Goal: Transaction & Acquisition: Purchase product/service

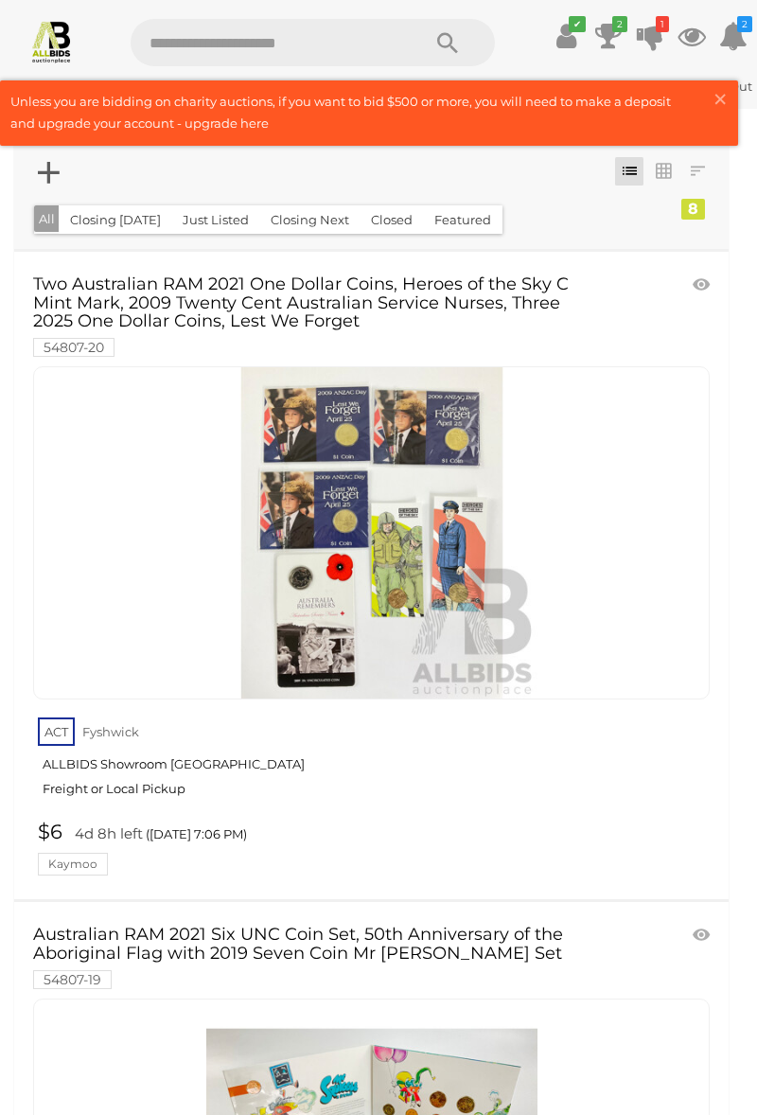
click at [704, 94] on link at bounding box center [369, 112] width 736 height 63
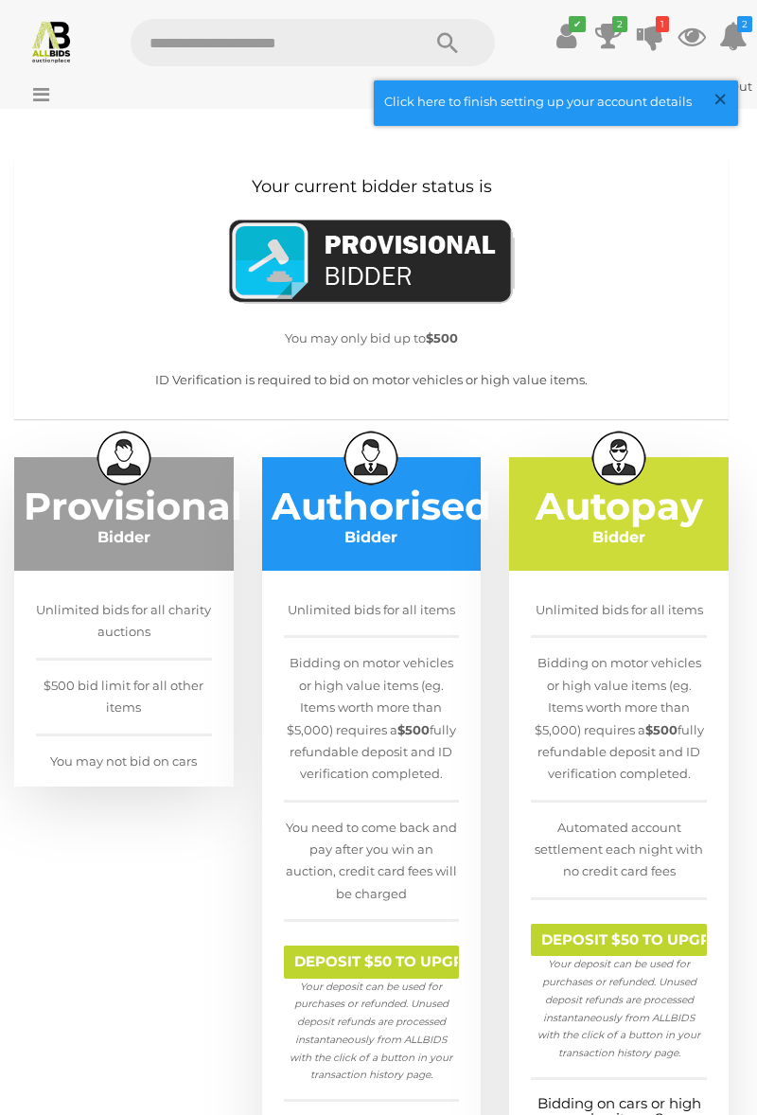
click at [720, 108] on span "×" at bounding box center [720, 98] width 17 height 37
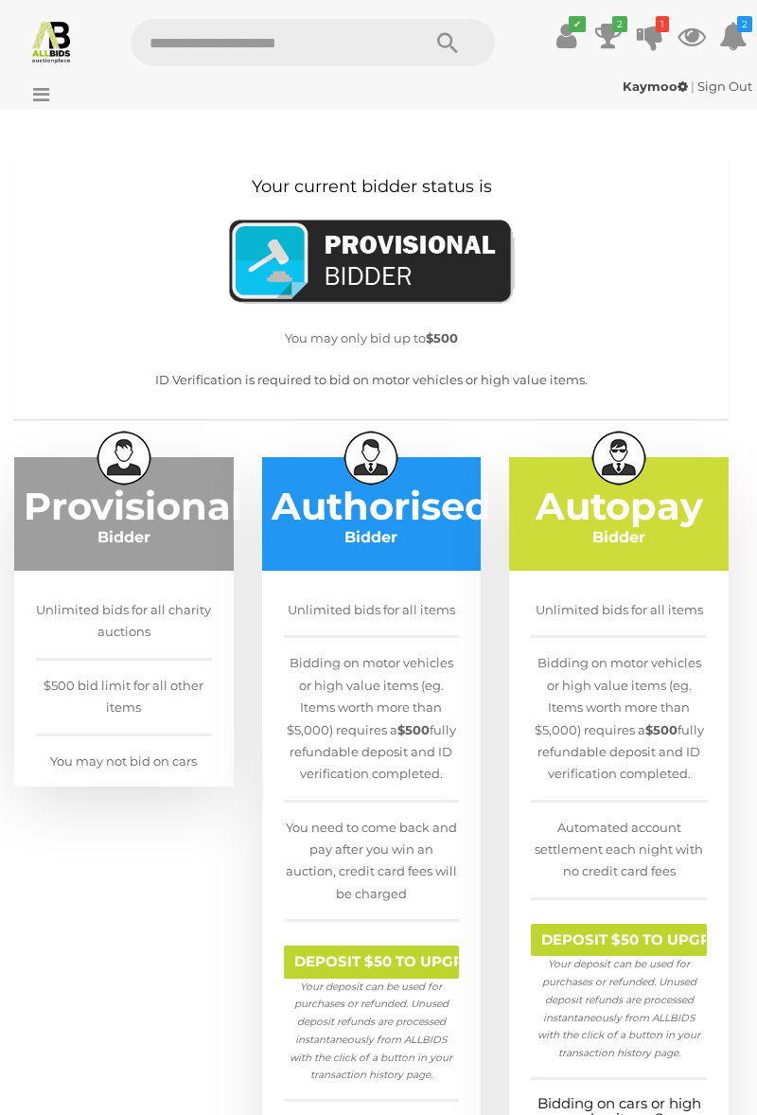
click at [49, 104] on icon at bounding box center [37, 94] width 26 height 19
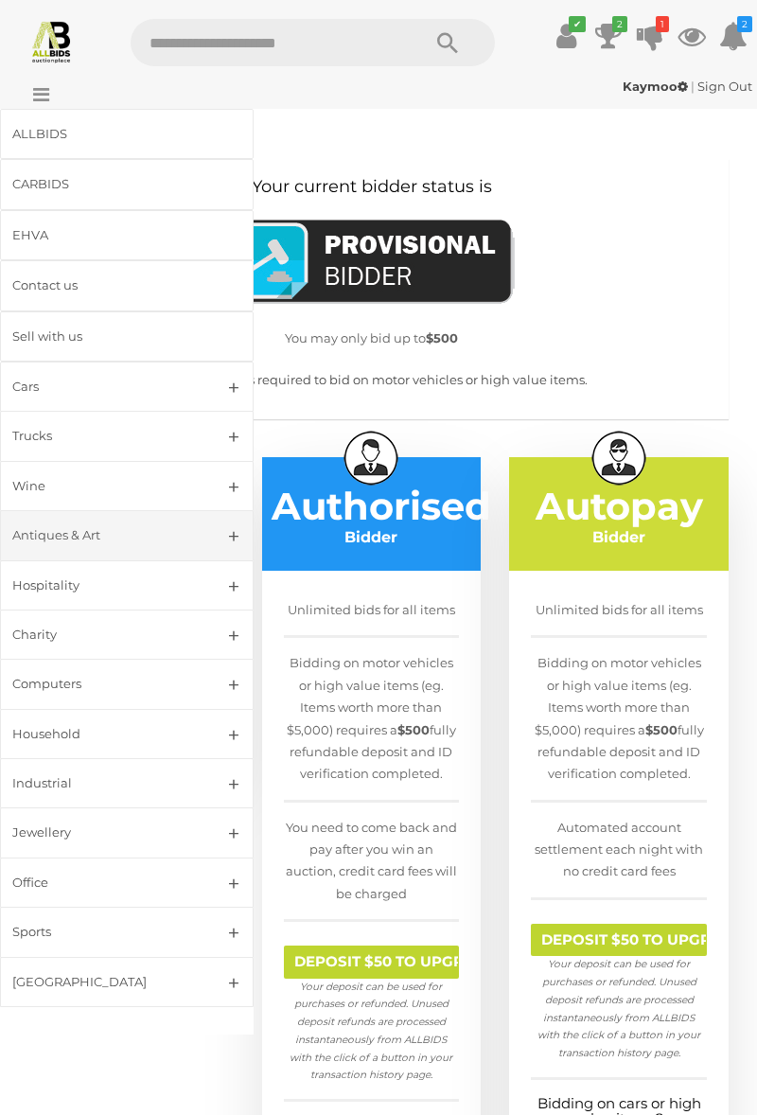
click at [97, 546] on div "Antiques & Art" at bounding box center [104, 535] width 184 height 22
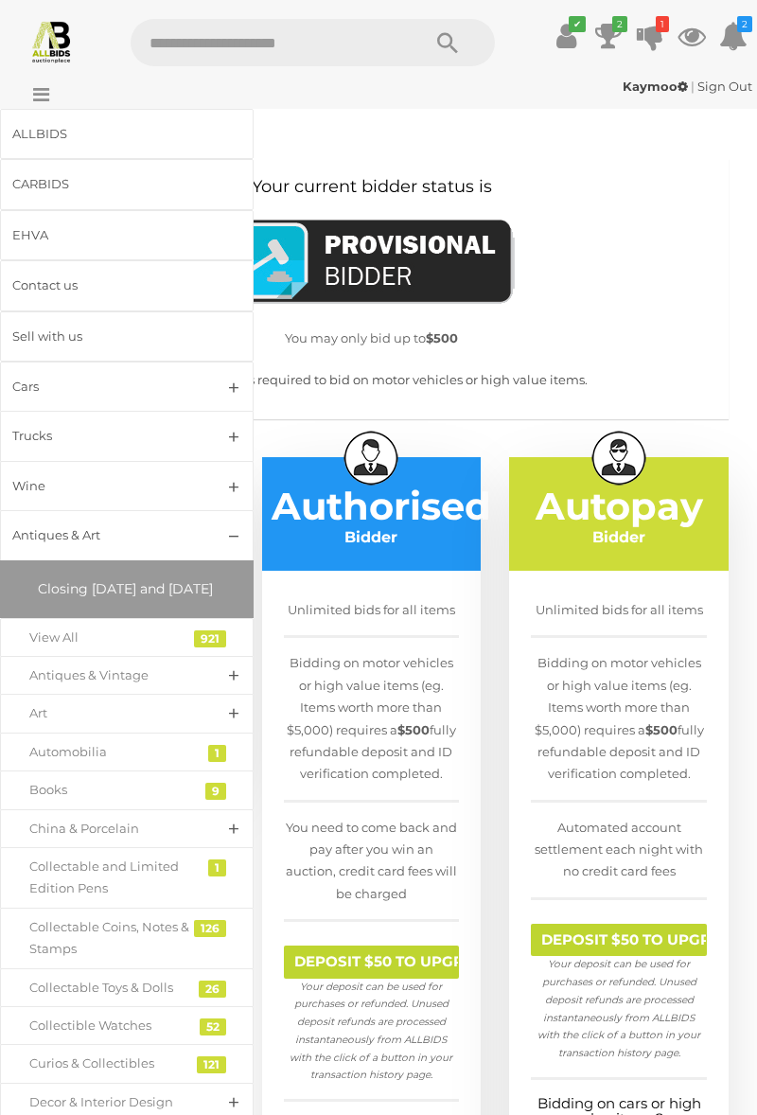
click at [121, 597] on span "Closing [DATE] and [DATE]" at bounding box center [125, 588] width 175 height 17
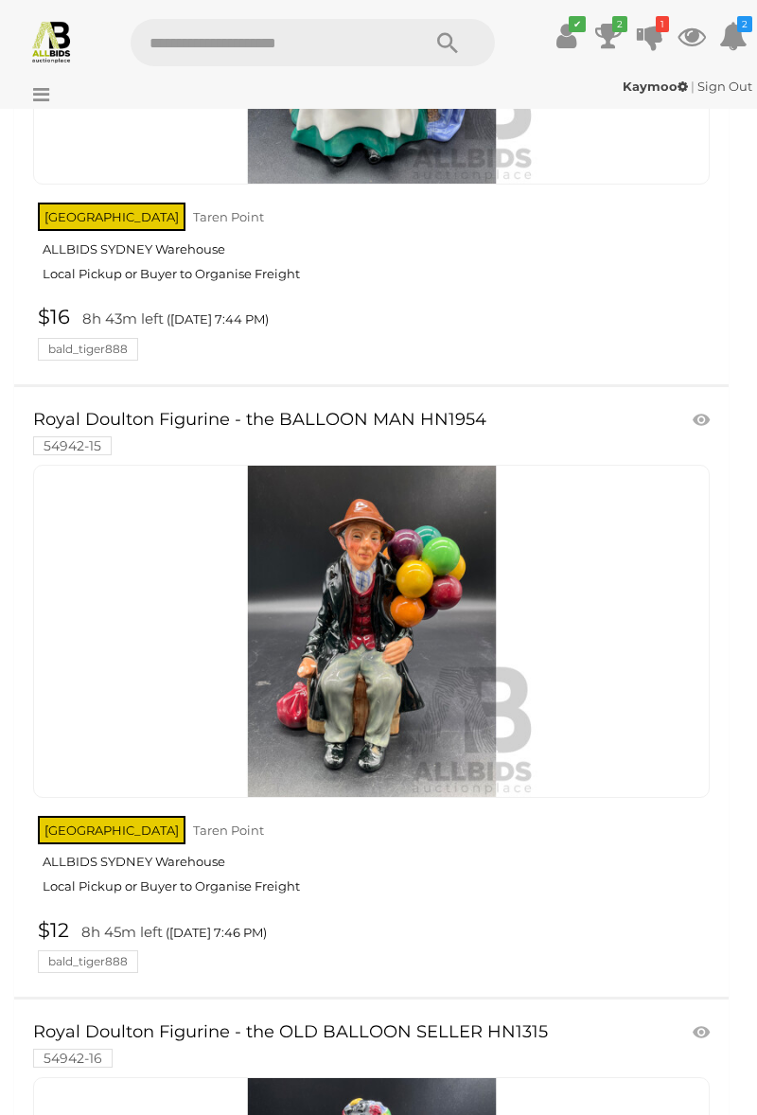
scroll to position [5122, 0]
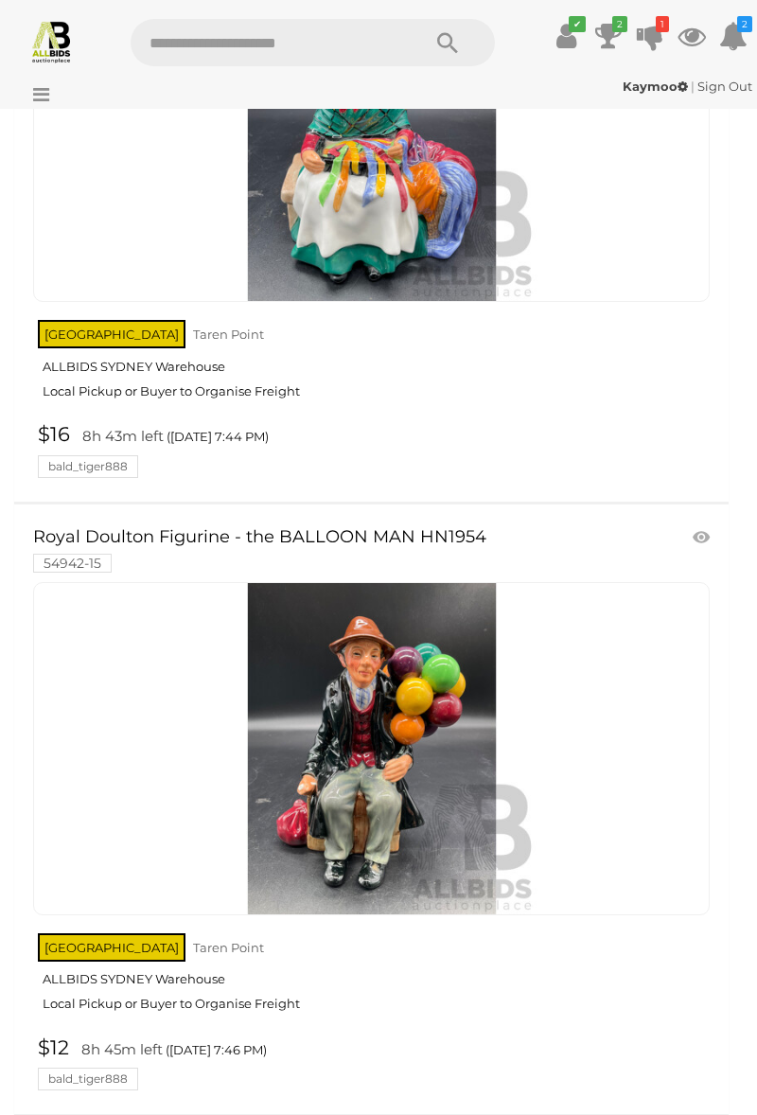
click at [656, 32] on icon "1" at bounding box center [662, 24] width 13 height 16
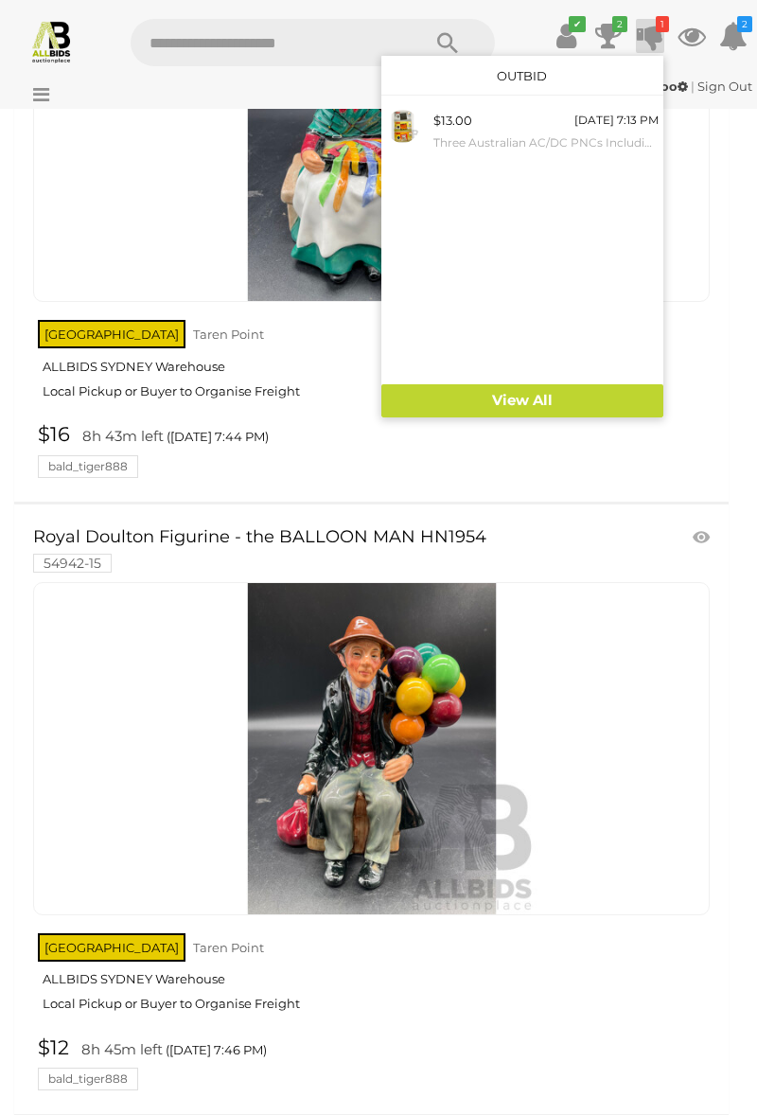
click at [433, 132] on div "$13.00" at bounding box center [452, 121] width 39 height 22
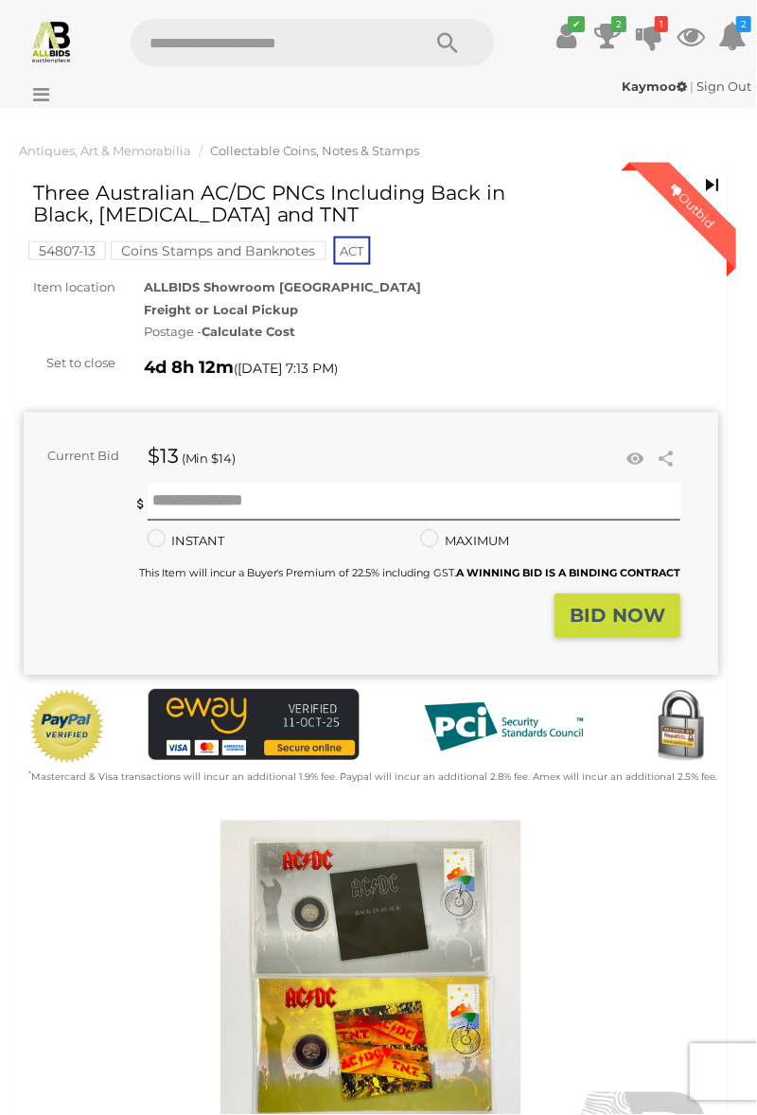
click at [595, 27] on icon at bounding box center [608, 36] width 27 height 34
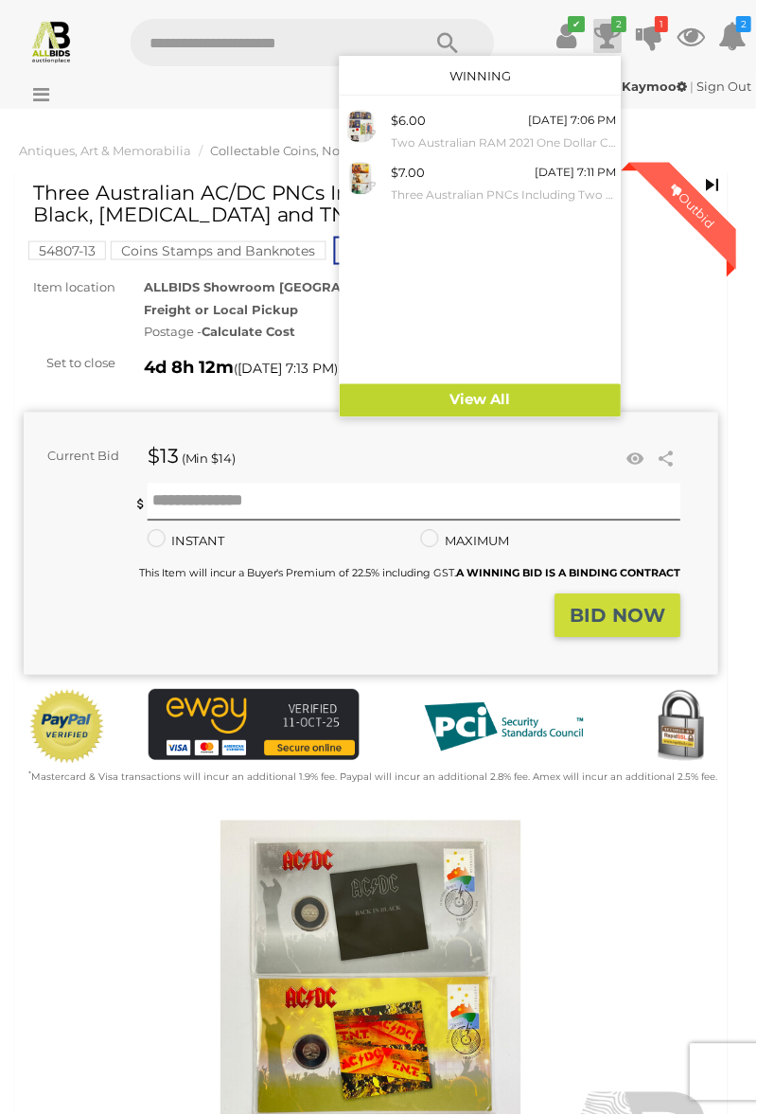
click at [392, 132] on div "$6.00" at bounding box center [409, 121] width 35 height 22
click at [464, 417] on link "View All" at bounding box center [481, 400] width 282 height 33
click at [169, 108] on div "Kaymoo | Sign Out Kaymoo | Sign Out" at bounding box center [378, 90] width 757 height 38
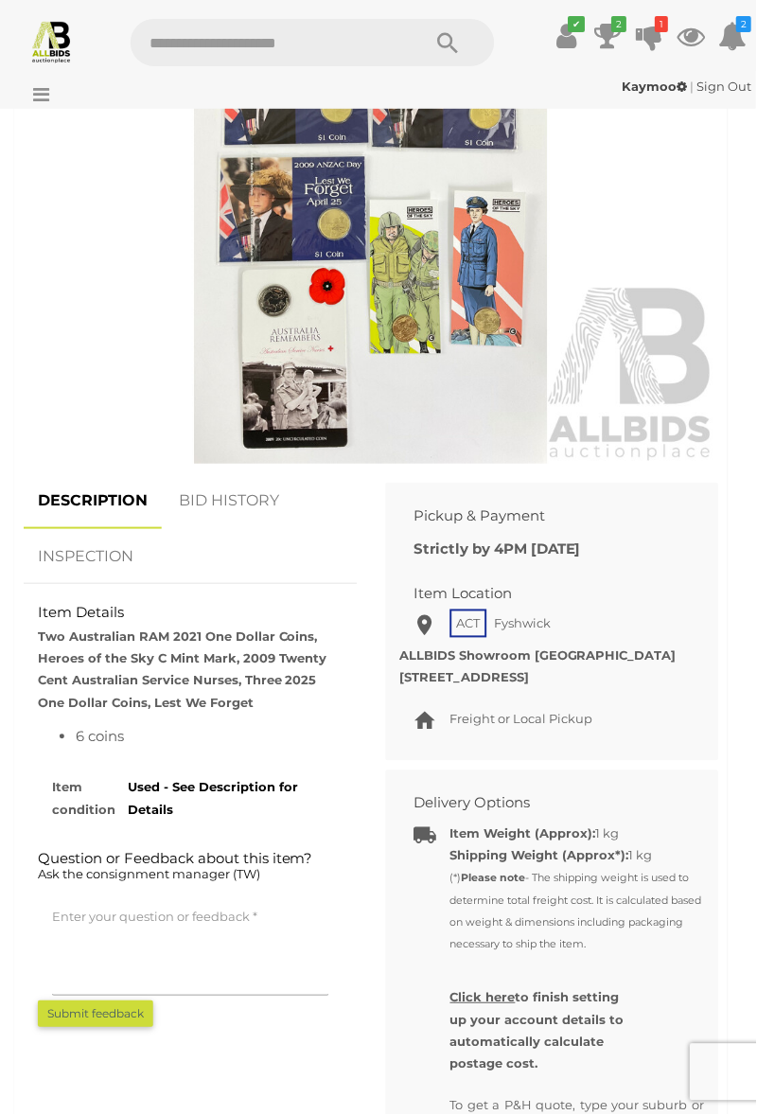
scroll to position [849, 0]
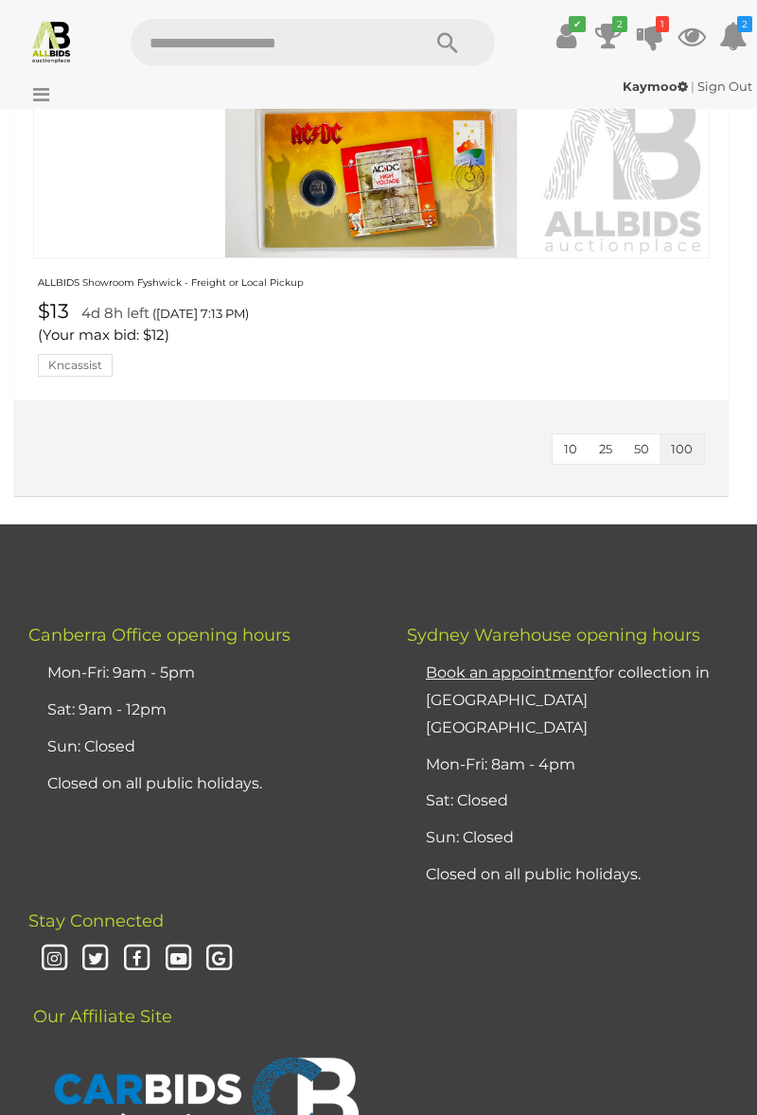
scroll to position [2161, 0]
